Goal: Find contact information: Find contact information

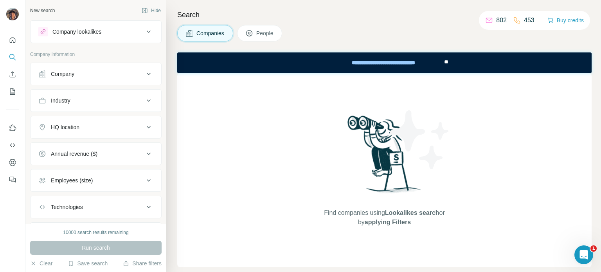
click at [97, 81] on button "Company" at bounding box center [96, 74] width 131 height 19
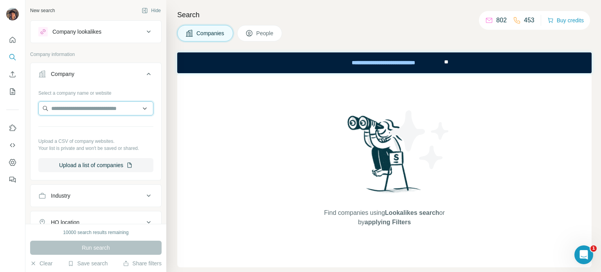
click at [103, 108] on input "text" at bounding box center [95, 108] width 115 height 14
paste input "******"
click at [103, 108] on input "******" at bounding box center [95, 108] width 115 height 14
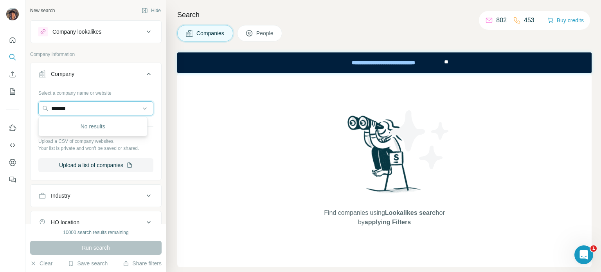
paste input "**********"
type input "**********"
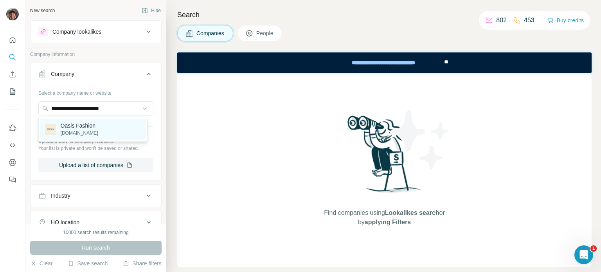
click at [126, 127] on div "Oasis Fashion [DOMAIN_NAME]" at bounding box center [92, 129] width 105 height 21
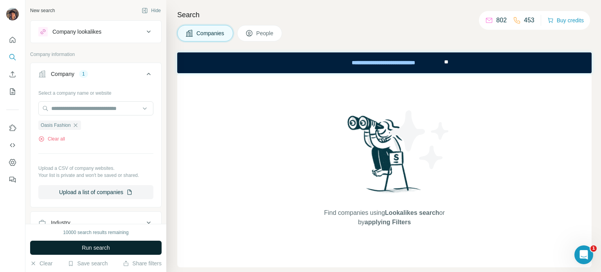
click at [118, 243] on button "Run search" at bounding box center [96, 248] width 132 height 14
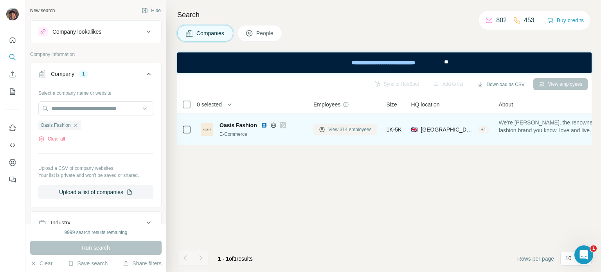
click at [323, 127] on icon at bounding box center [322, 129] width 6 height 6
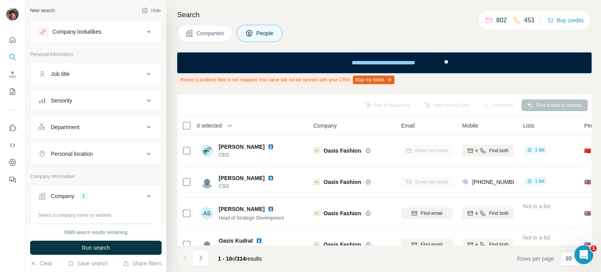
scroll to position [78, 0]
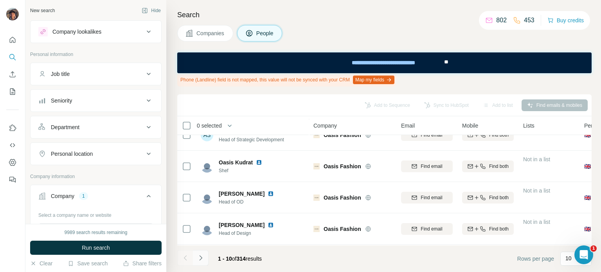
click at [200, 260] on icon "Navigate to next page" at bounding box center [201, 258] width 8 height 8
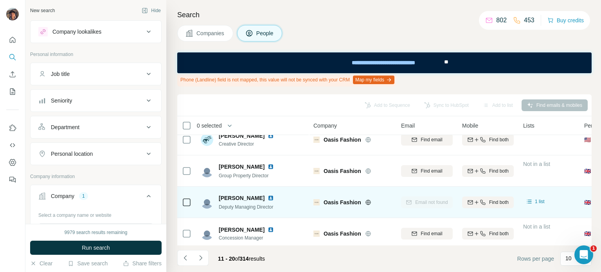
scroll to position [11, 0]
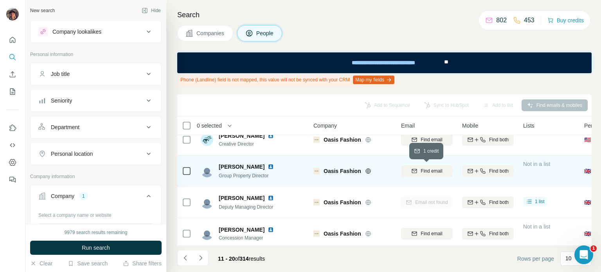
click at [410, 169] on div "Find email" at bounding box center [427, 171] width 52 height 7
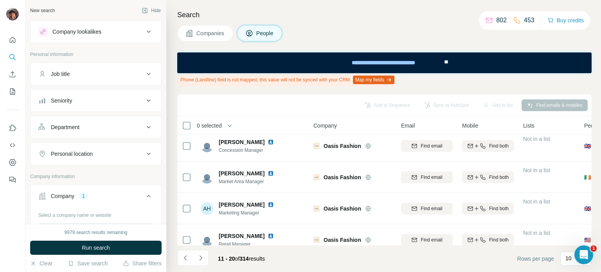
scroll to position [207, 0]
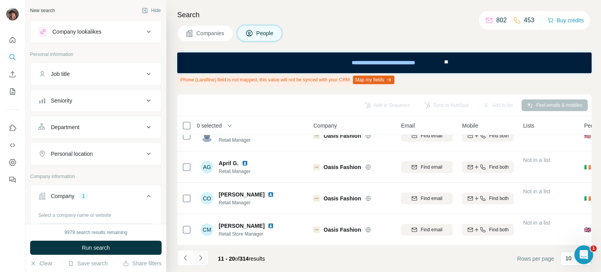
click at [207, 257] on button "Navigate to next page" at bounding box center [201, 258] width 16 height 16
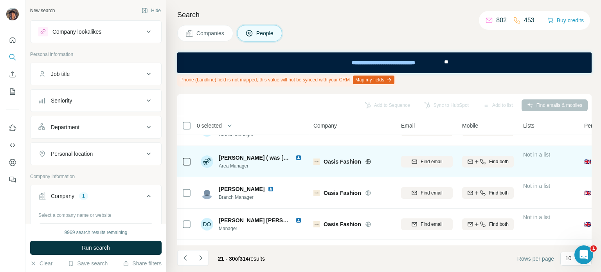
scroll to position [0, 0]
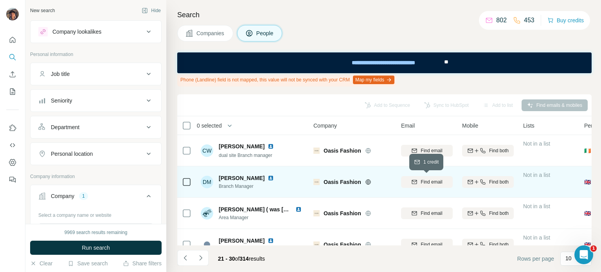
click at [423, 178] on span "Find email" at bounding box center [432, 181] width 22 height 7
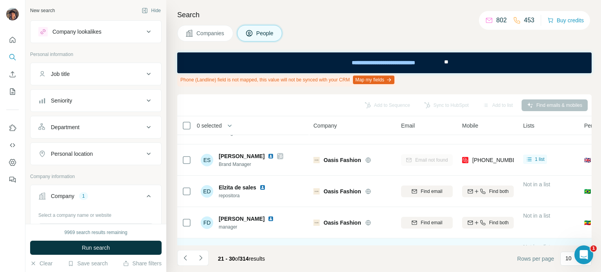
scroll to position [207, 0]
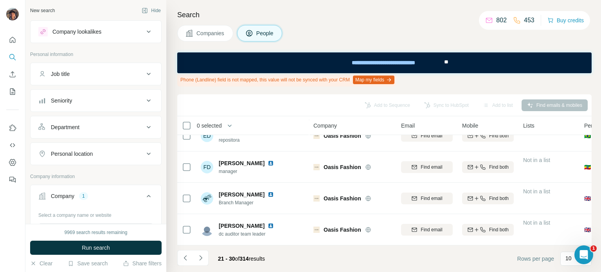
click at [209, 254] on div "21 - 30 of 314 results" at bounding box center [224, 258] width 94 height 17
click at [207, 254] on button "Navigate to next page" at bounding box center [201, 258] width 16 height 16
click at [198, 258] on icon "Navigate to next page" at bounding box center [201, 258] width 8 height 8
click at [201, 262] on button "Navigate to next page" at bounding box center [201, 258] width 16 height 16
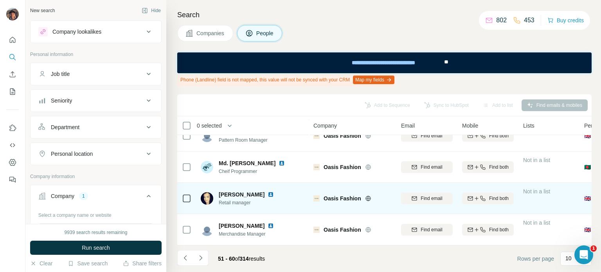
scroll to position [0, 0]
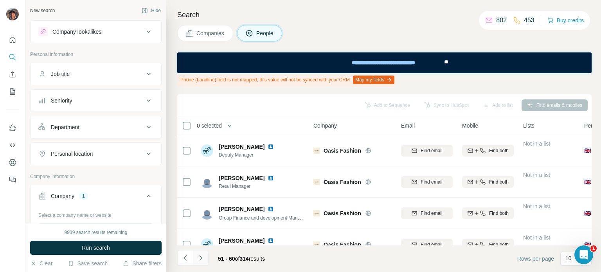
click at [195, 261] on button "Navigate to next page" at bounding box center [201, 258] width 16 height 16
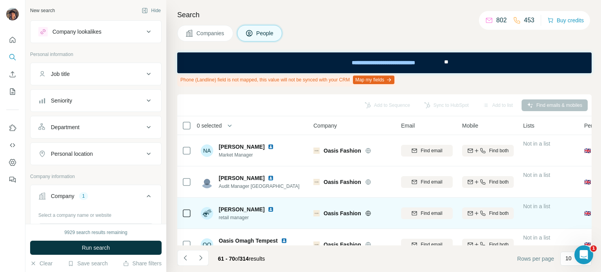
scroll to position [207, 0]
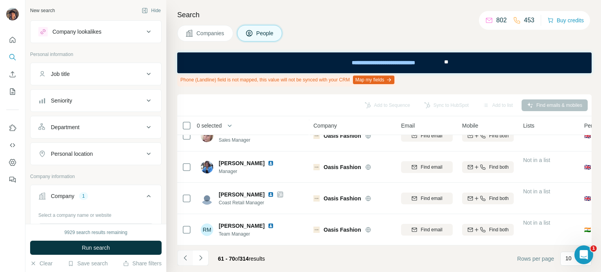
click at [184, 260] on icon "Navigate to previous page" at bounding box center [186, 258] width 8 height 8
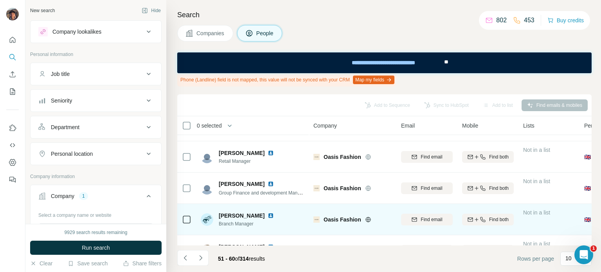
scroll to position [0, 0]
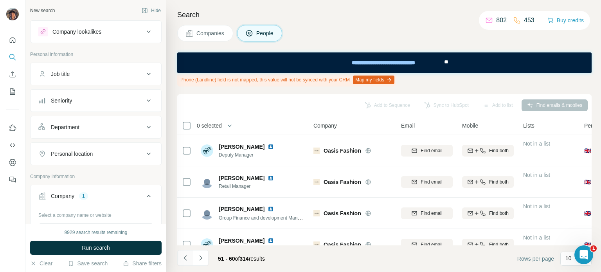
click at [182, 258] on icon "Navigate to previous page" at bounding box center [186, 258] width 8 height 8
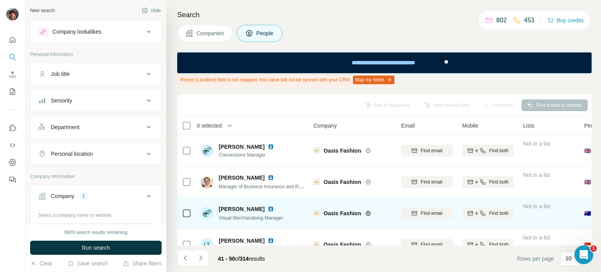
scroll to position [207, 0]
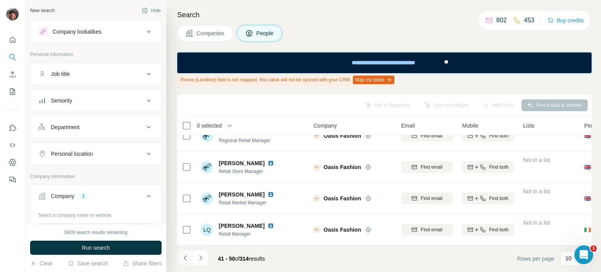
click at [190, 256] on button "Navigate to previous page" at bounding box center [185, 258] width 16 height 16
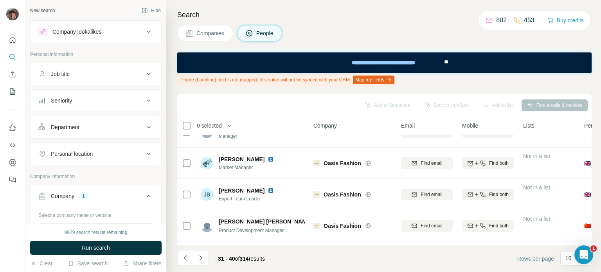
scroll to position [0, 0]
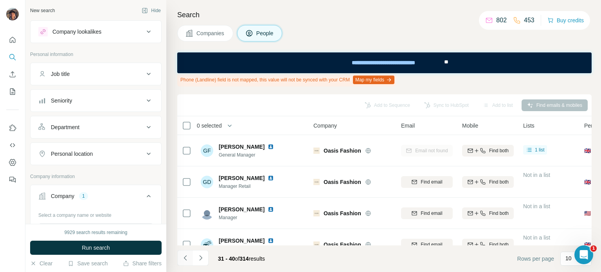
click at [191, 257] on button "Navigate to previous page" at bounding box center [185, 258] width 16 height 16
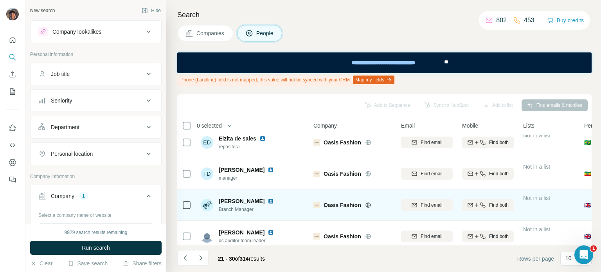
scroll to position [207, 0]
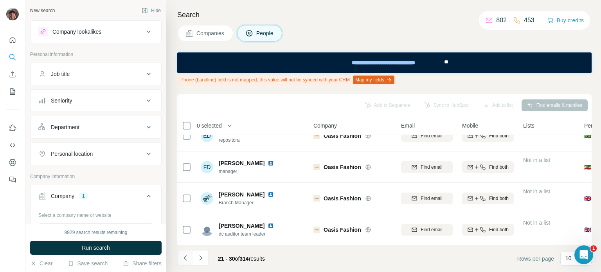
click at [189, 258] on button "Navigate to previous page" at bounding box center [185, 258] width 16 height 16
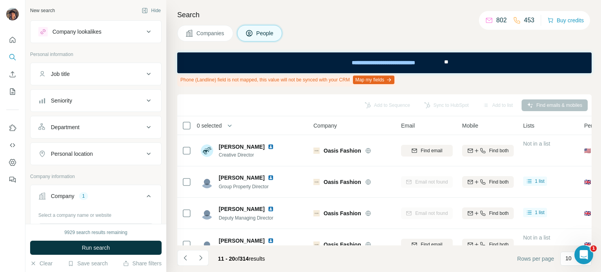
scroll to position [157, 0]
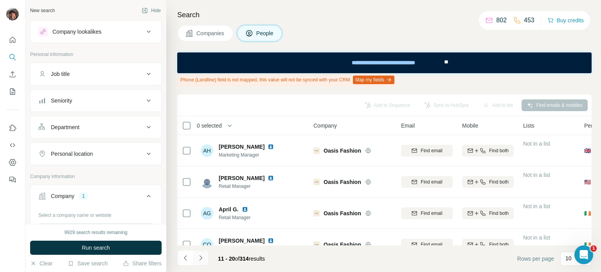
click at [194, 258] on button "Navigate to next page" at bounding box center [201, 258] width 16 height 16
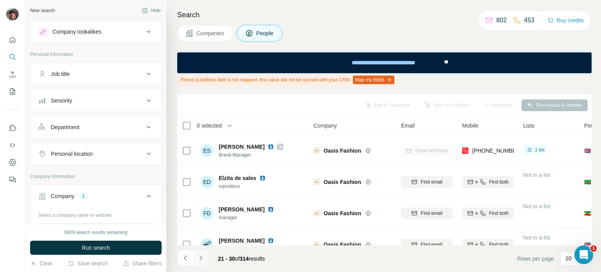
click at [200, 261] on icon "Navigate to next page" at bounding box center [201, 258] width 8 height 8
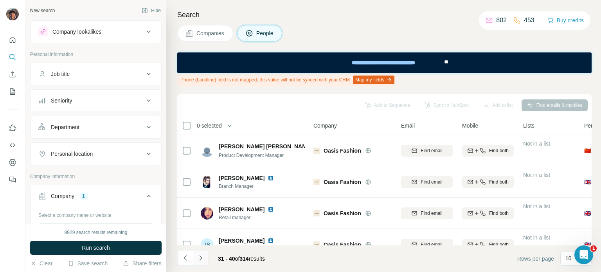
click at [200, 261] on icon "Navigate to next page" at bounding box center [201, 258] width 8 height 8
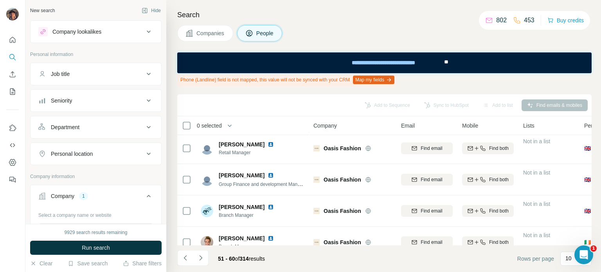
scroll to position [0, 0]
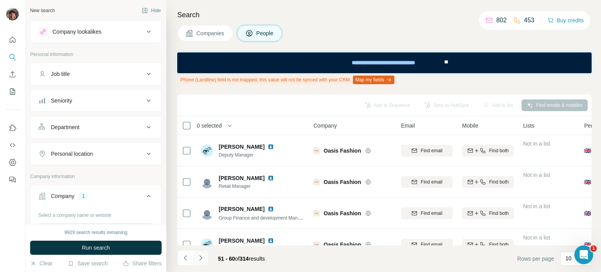
click at [205, 260] on button "Navigate to next page" at bounding box center [201, 258] width 16 height 16
